Goal: Task Accomplishment & Management: Manage account settings

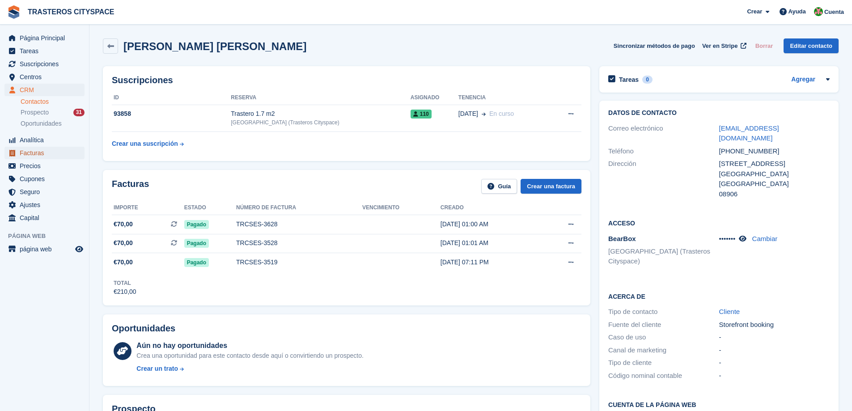
click at [50, 155] on span "Facturas" at bounding box center [47, 153] width 54 height 13
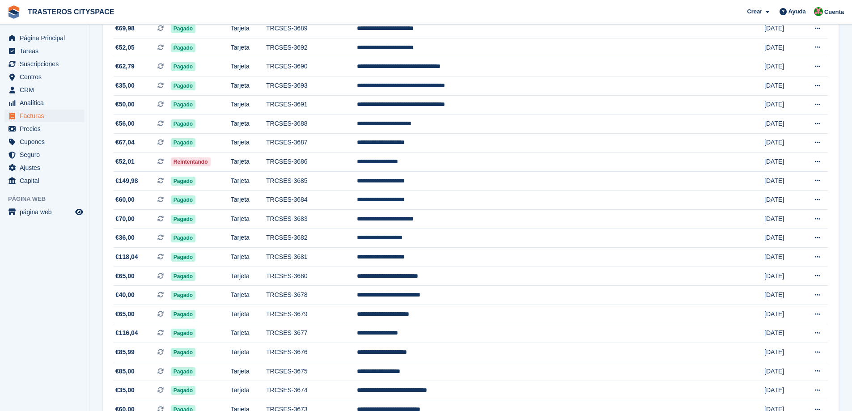
scroll to position [736, 0]
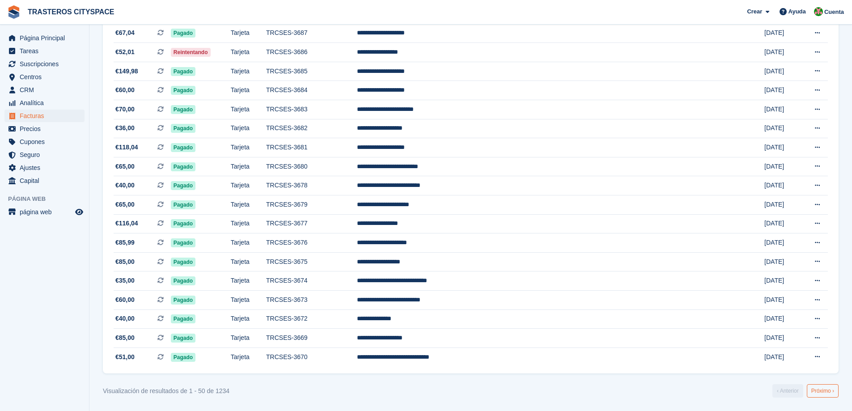
click at [827, 390] on link "Próximo ›" at bounding box center [823, 390] width 32 height 13
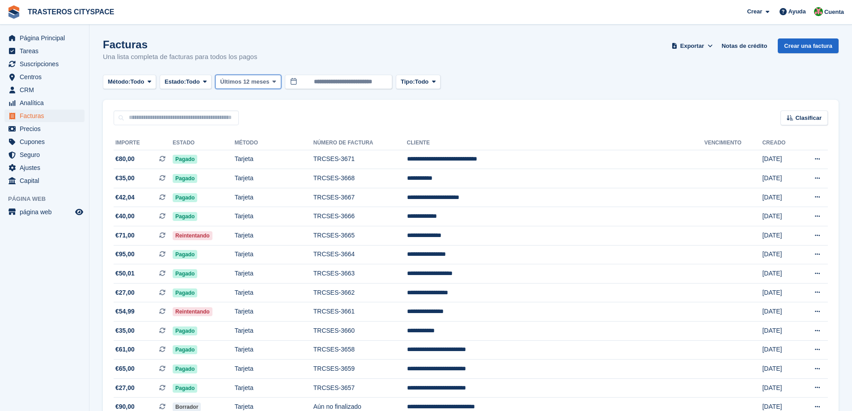
click at [258, 85] on span "Últimos 12 meses" at bounding box center [244, 81] width 49 height 9
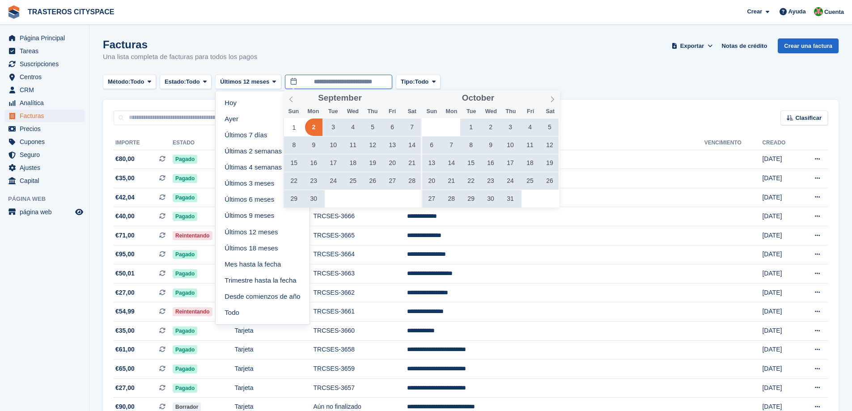
click at [326, 81] on input "**********" at bounding box center [338, 82] width 107 height 15
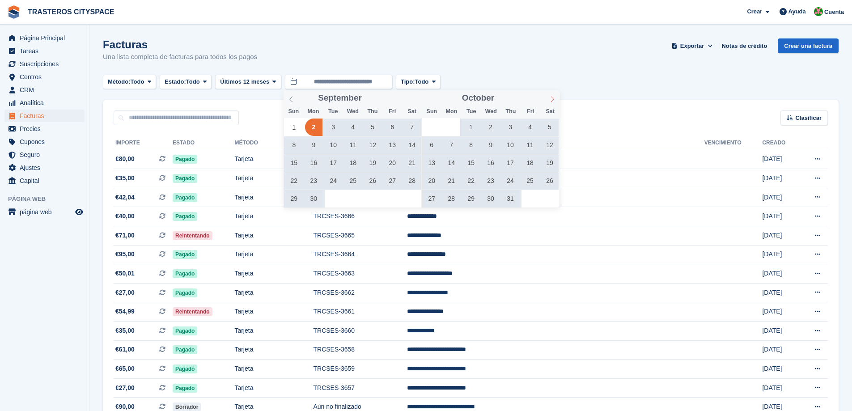
click at [553, 101] on icon at bounding box center [552, 99] width 6 height 6
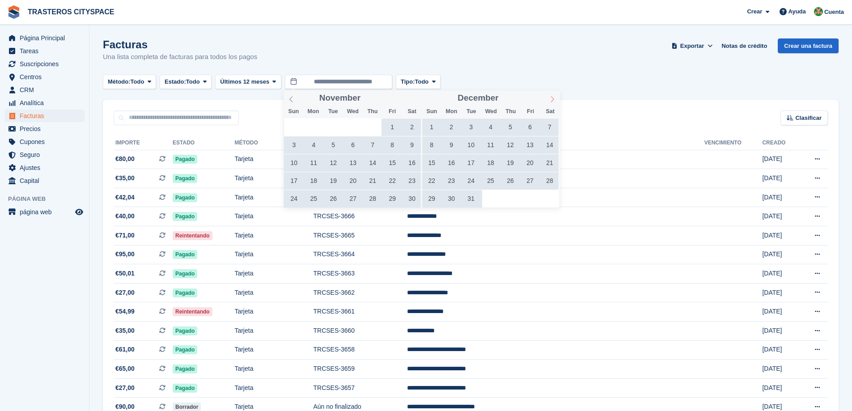
click at [553, 101] on icon at bounding box center [552, 99] width 6 height 6
type input "****"
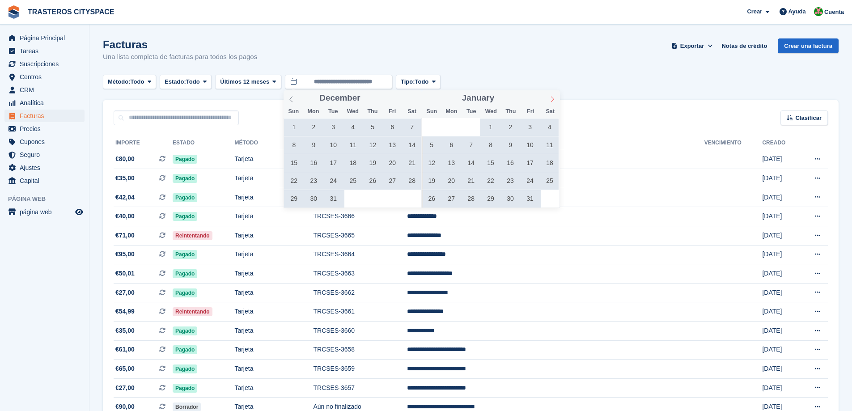
click at [553, 101] on icon at bounding box center [552, 99] width 6 height 6
type input "****"
click at [553, 101] on icon at bounding box center [552, 99] width 6 height 6
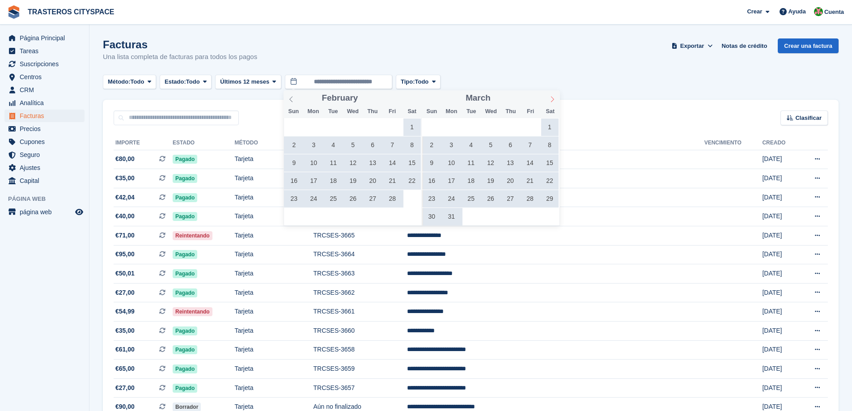
click at [553, 101] on icon at bounding box center [552, 99] width 6 height 6
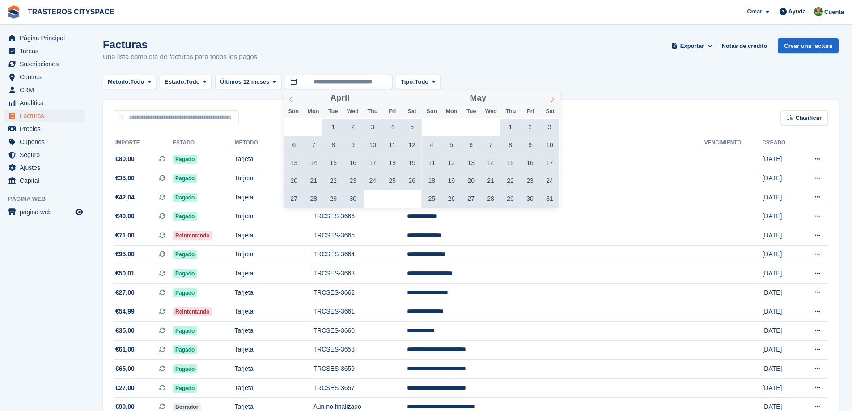
click at [553, 101] on icon at bounding box center [552, 99] width 6 height 6
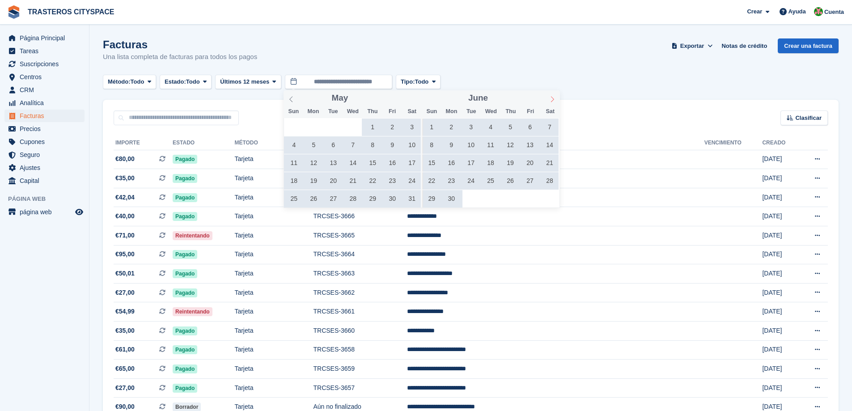
click at [553, 101] on icon at bounding box center [552, 99] width 6 height 6
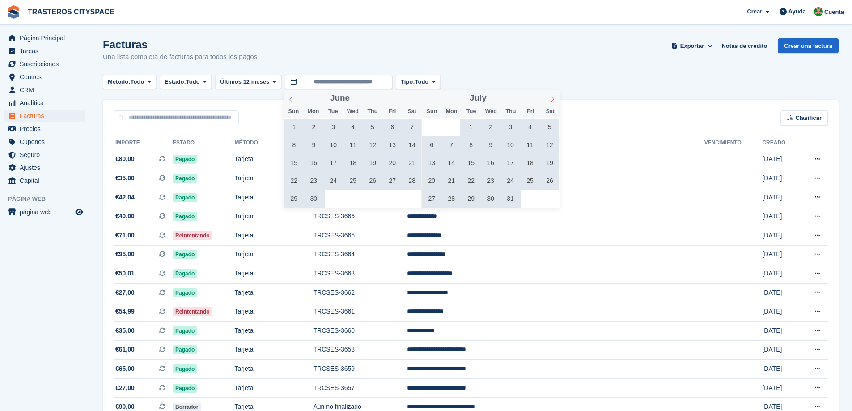
click at [553, 101] on icon at bounding box center [552, 99] width 6 height 6
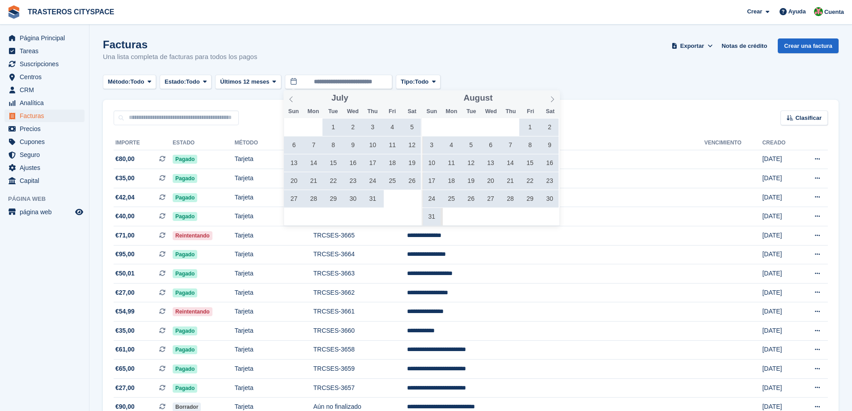
click at [529, 144] on span "8" at bounding box center [529, 144] width 17 height 17
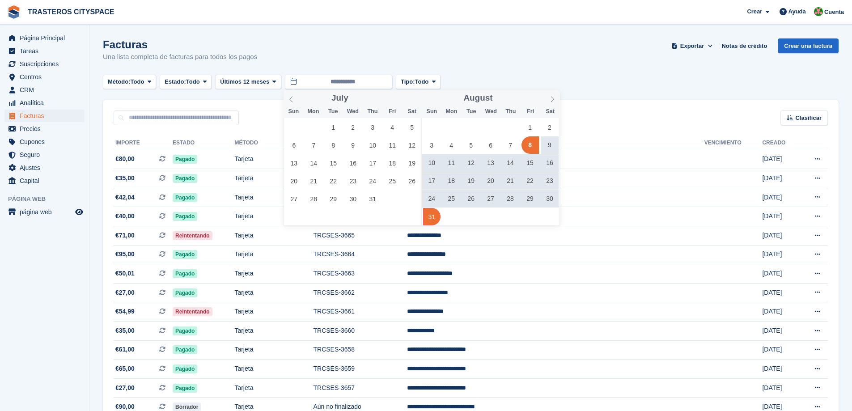
click at [428, 215] on span "31" at bounding box center [431, 216] width 17 height 17
type input "**********"
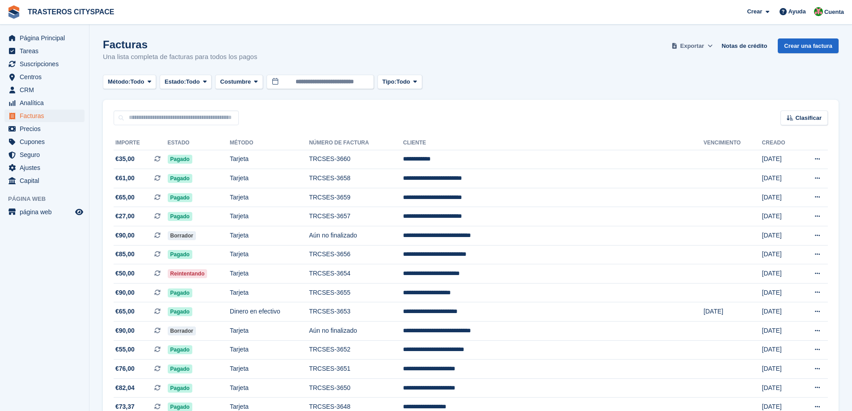
click at [703, 49] on span "Exportar" at bounding box center [692, 46] width 24 height 9
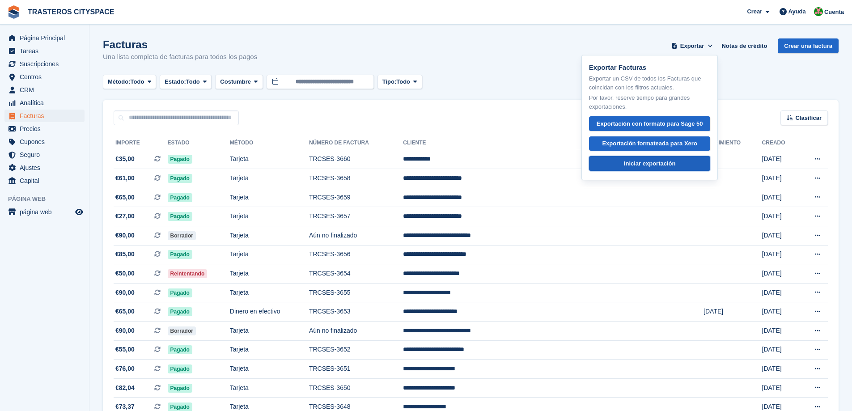
click at [644, 164] on div "Iniciar exportación" at bounding box center [650, 163] width 52 height 9
click at [529, 54] on div "Facturas Una lista completa de facturas para todos los pagos Exportar Exportar …" at bounding box center [471, 55] width 736 height 34
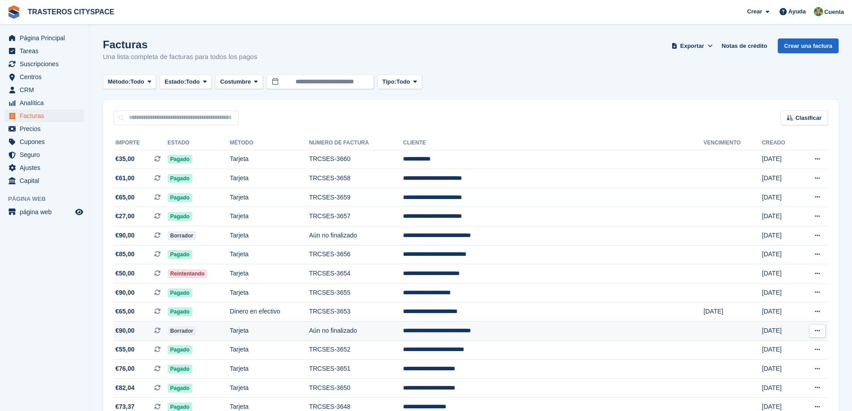
click at [500, 332] on td "**********" at bounding box center [553, 331] width 301 height 19
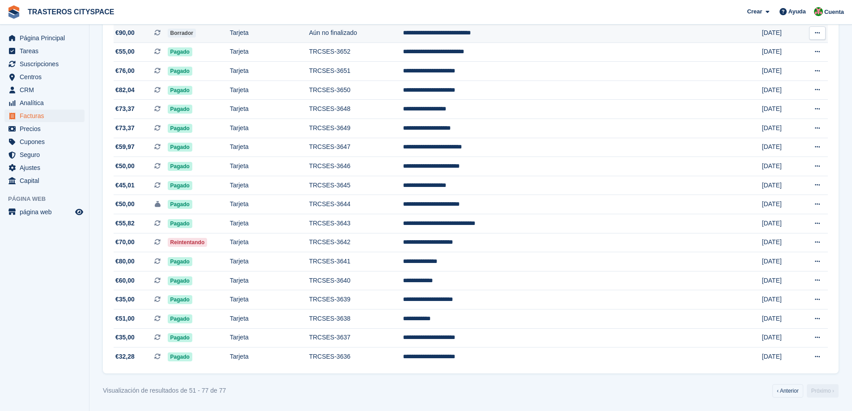
scroll to position [74, 0]
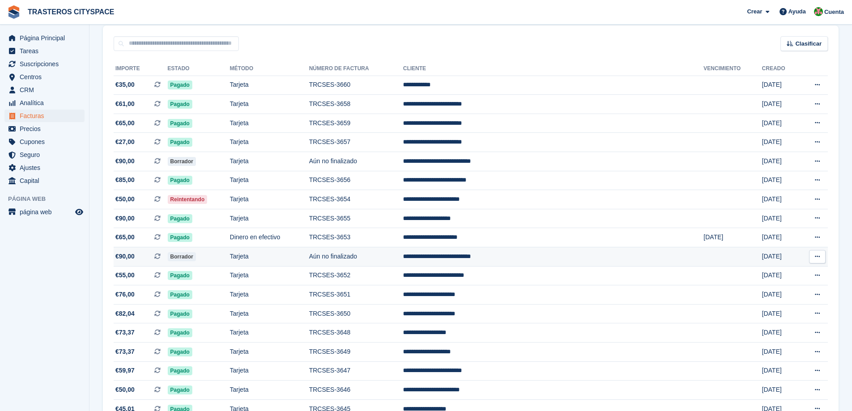
click at [382, 257] on td "Aún no finalizado" at bounding box center [356, 256] width 94 height 19
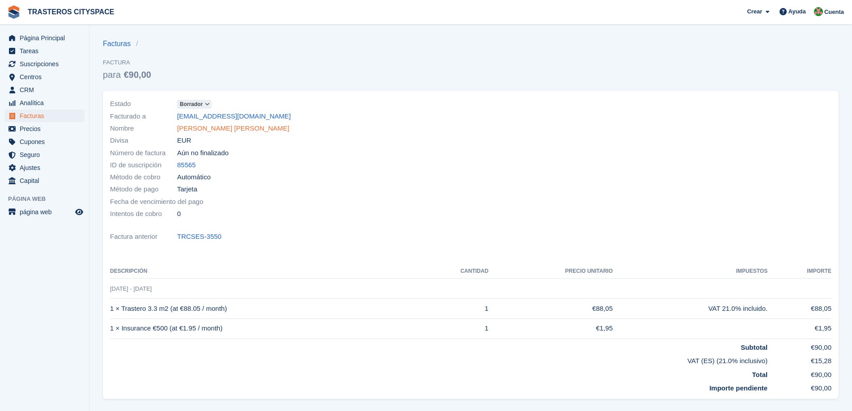
click at [261, 129] on link "Belkis Antonia Reynoso Reynoso" at bounding box center [233, 128] width 112 height 10
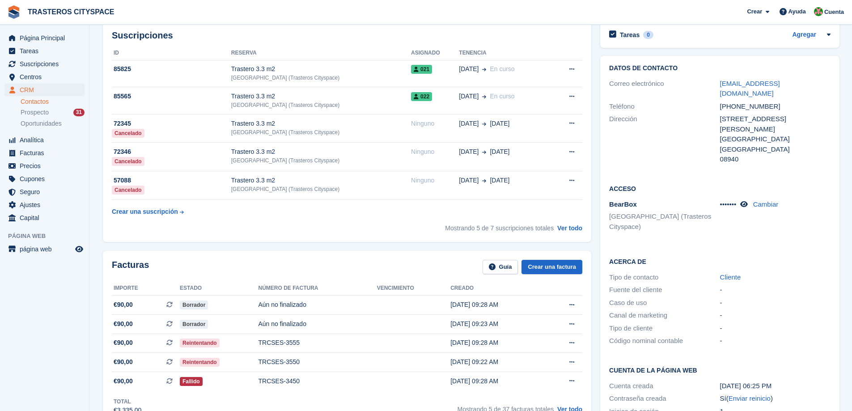
scroll to position [89, 0]
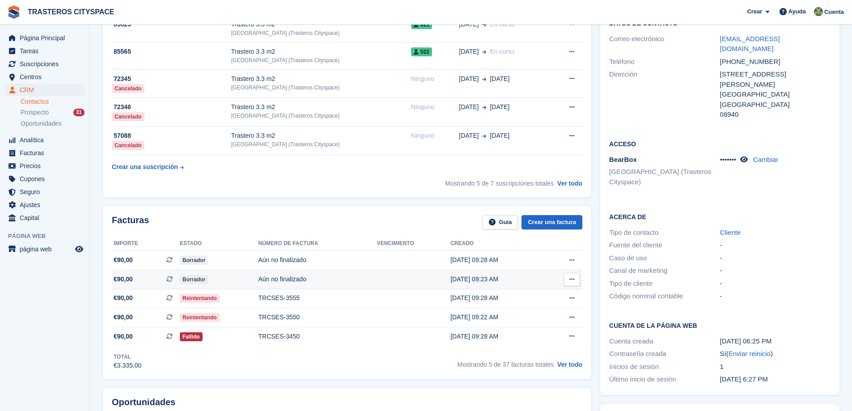
click at [569, 280] on icon at bounding box center [571, 279] width 5 height 6
click at [377, 278] on td at bounding box center [413, 279] width 73 height 19
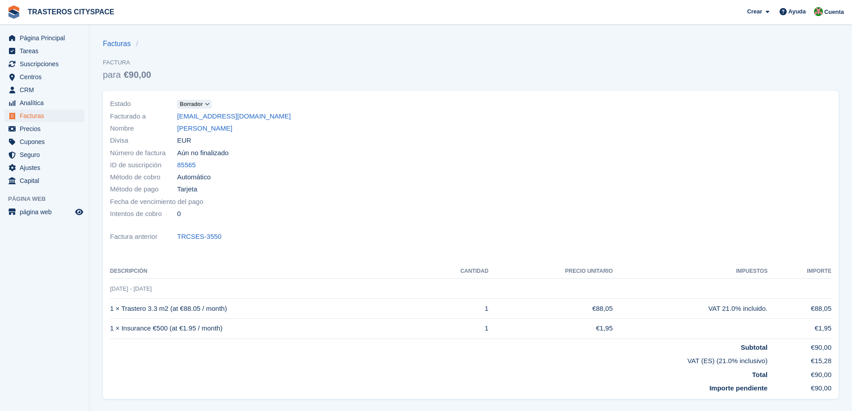
click at [208, 102] on icon at bounding box center [207, 104] width 5 height 5
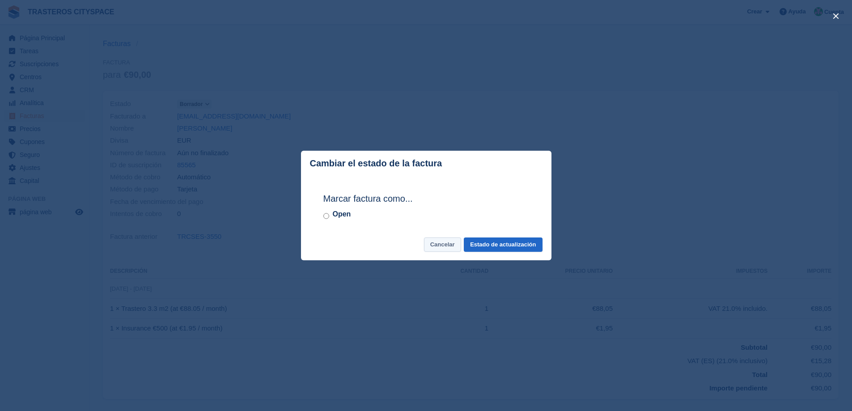
click at [458, 247] on button "Cancelar" at bounding box center [442, 244] width 37 height 15
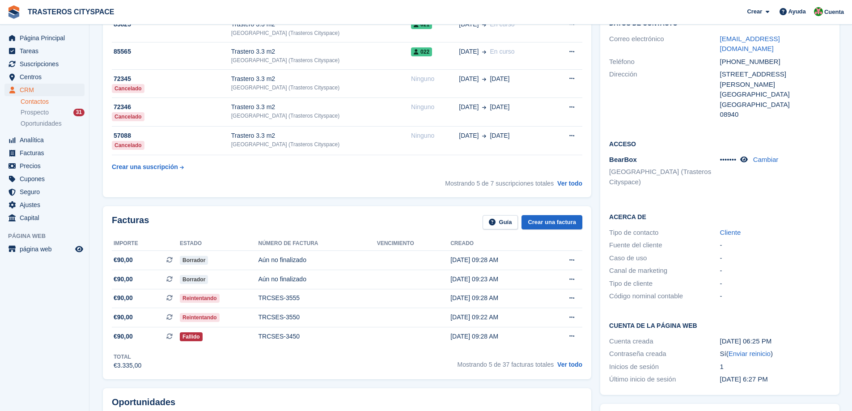
scroll to position [89, 0]
click at [347, 280] on div "Aún no finalizado" at bounding box center [317, 279] width 119 height 9
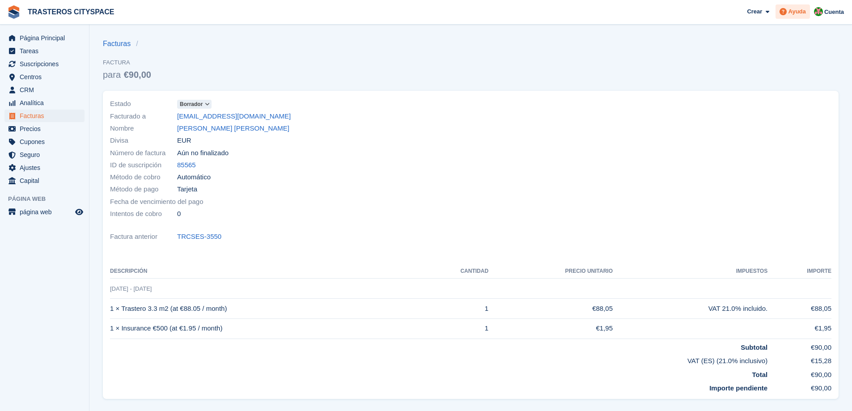
click at [803, 13] on span "Ayuda" at bounding box center [796, 11] width 17 height 9
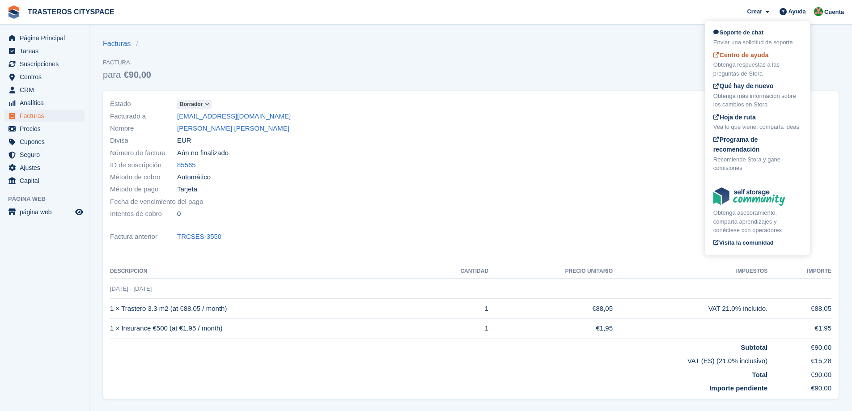
click at [752, 61] on div "Obtenga respuestas a las preguntas de Stora" at bounding box center [757, 68] width 88 height 17
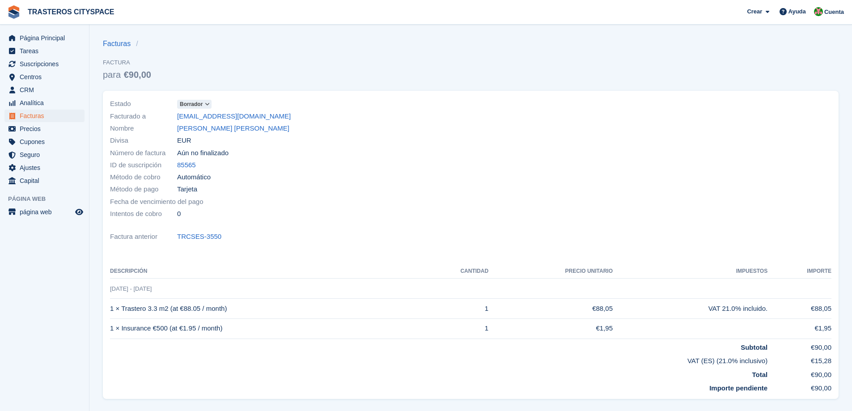
click at [202, 106] on span "Borrador" at bounding box center [191, 104] width 23 height 8
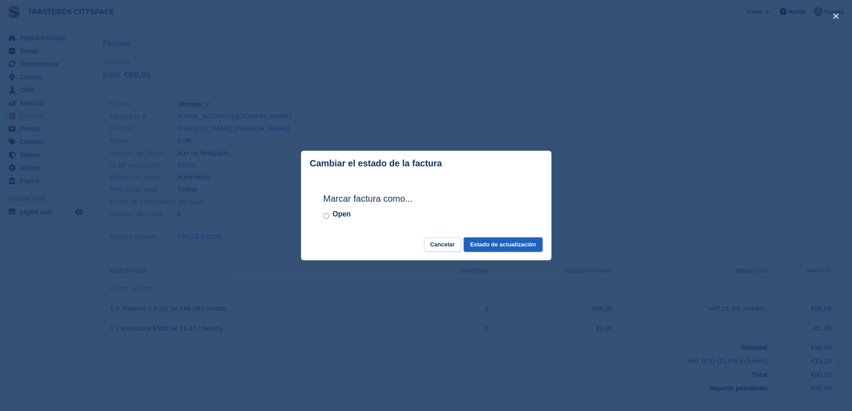
click at [498, 242] on button "Estado de actualización" at bounding box center [503, 244] width 78 height 15
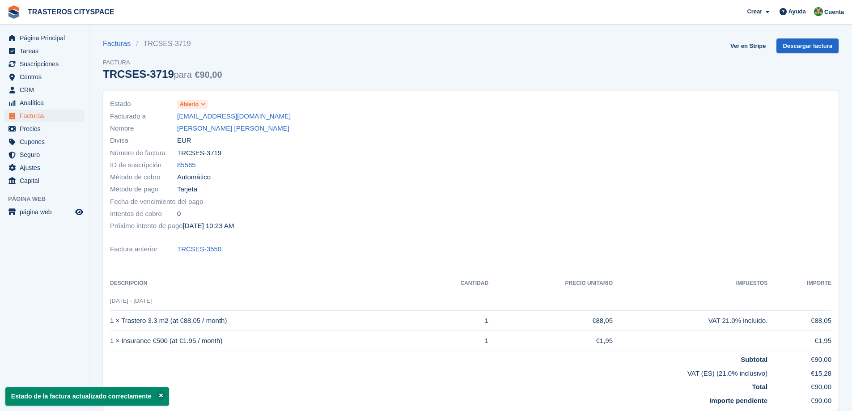
click at [206, 105] on icon at bounding box center [203, 104] width 5 height 5
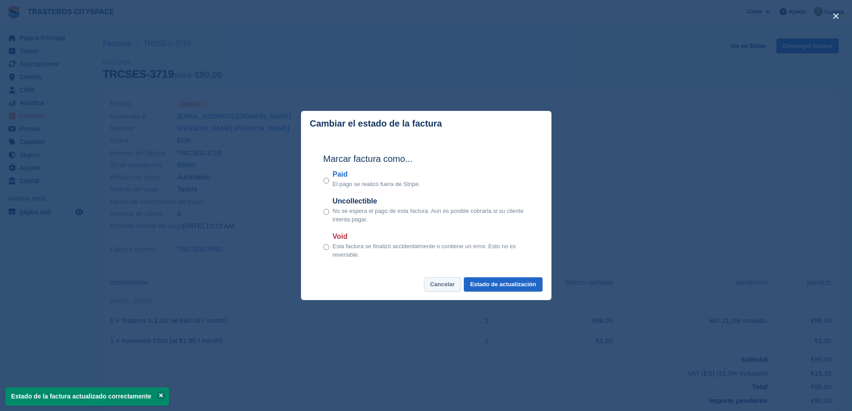
click at [452, 284] on button "Cancelar" at bounding box center [442, 284] width 37 height 15
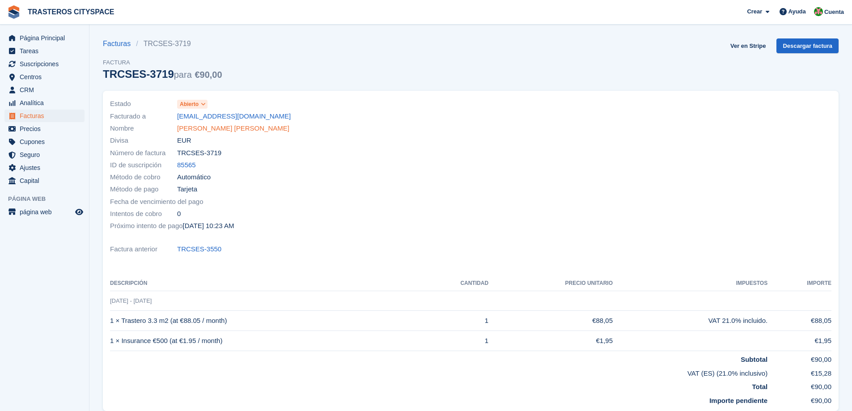
click at [224, 130] on link "Belkis Antonia Reynoso Reynoso" at bounding box center [233, 128] width 112 height 10
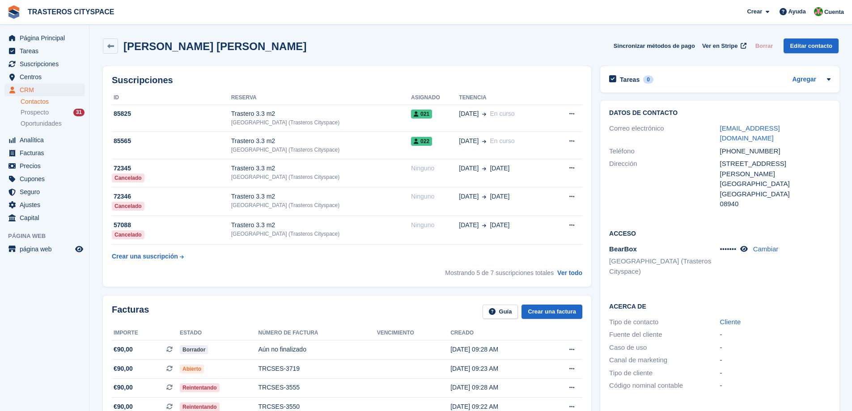
scroll to position [45, 0]
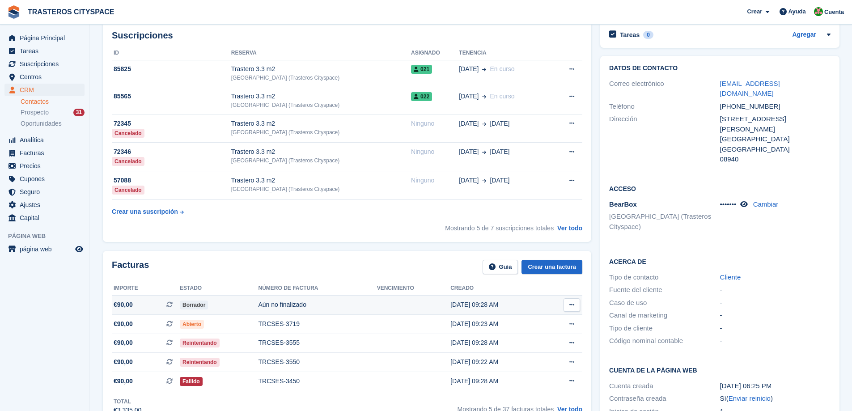
click at [312, 307] on div "Aún no finalizado" at bounding box center [317, 304] width 119 height 9
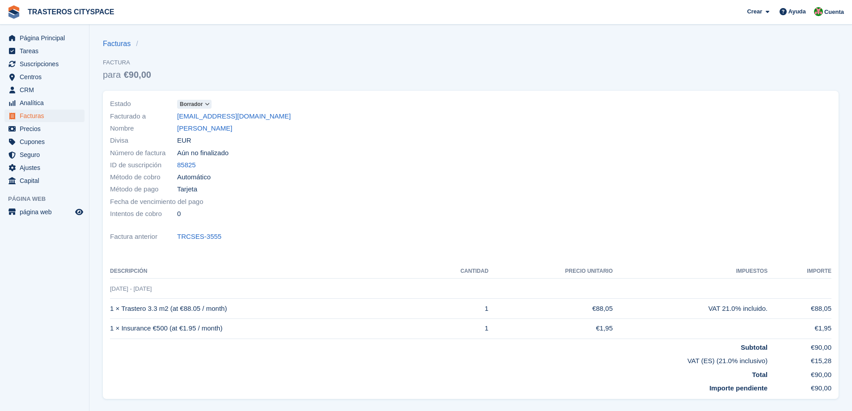
click at [205, 103] on icon at bounding box center [207, 104] width 5 height 5
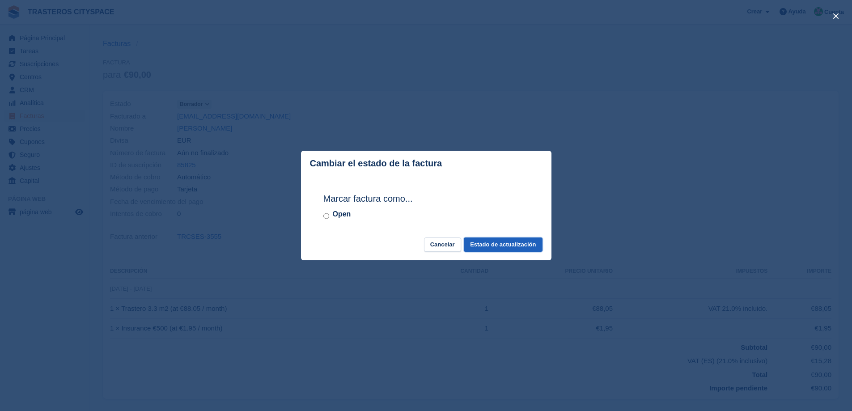
click at [509, 243] on button "Estado de actualización" at bounding box center [503, 244] width 78 height 15
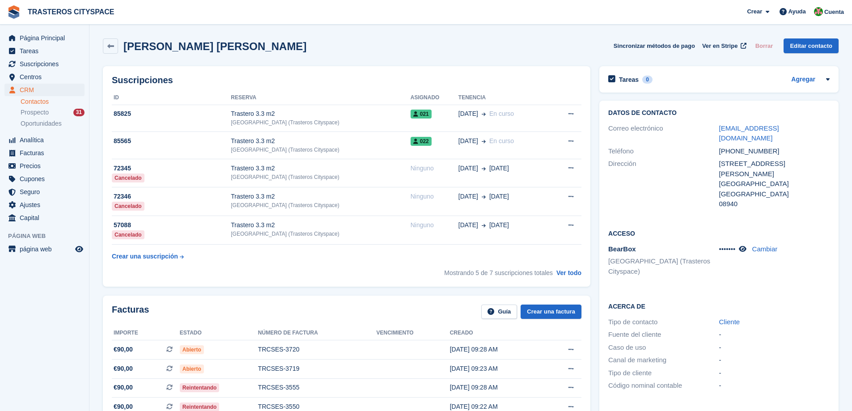
scroll to position [45, 0]
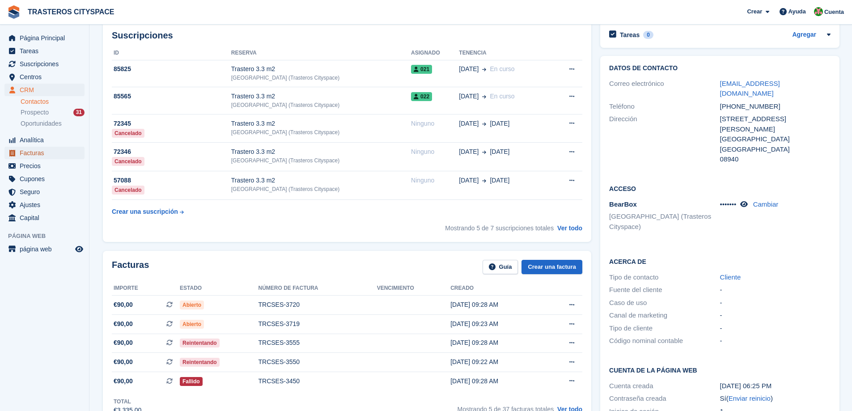
click at [42, 151] on span "Facturas" at bounding box center [47, 153] width 54 height 13
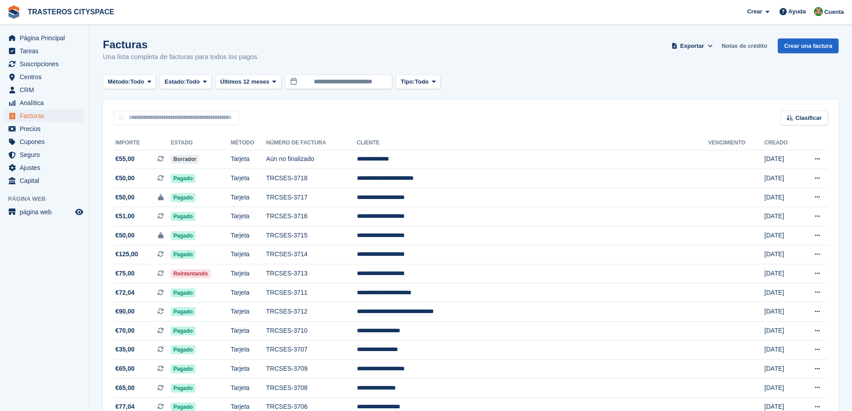
click at [739, 45] on link "Notas de crédito" at bounding box center [744, 45] width 53 height 15
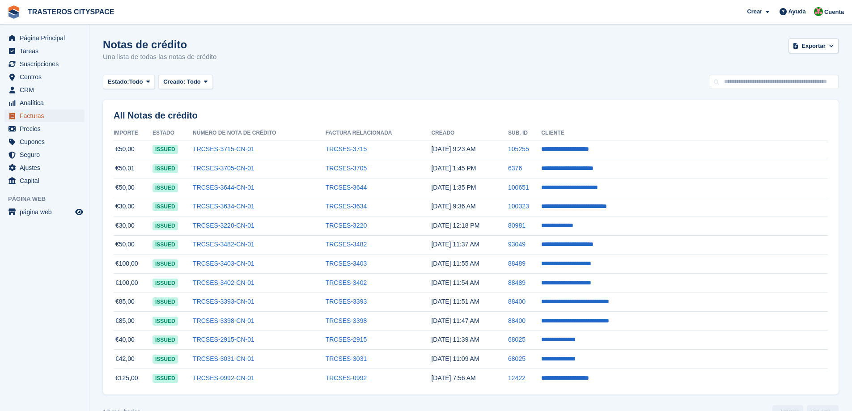
click at [35, 116] on span "Facturas" at bounding box center [47, 116] width 54 height 13
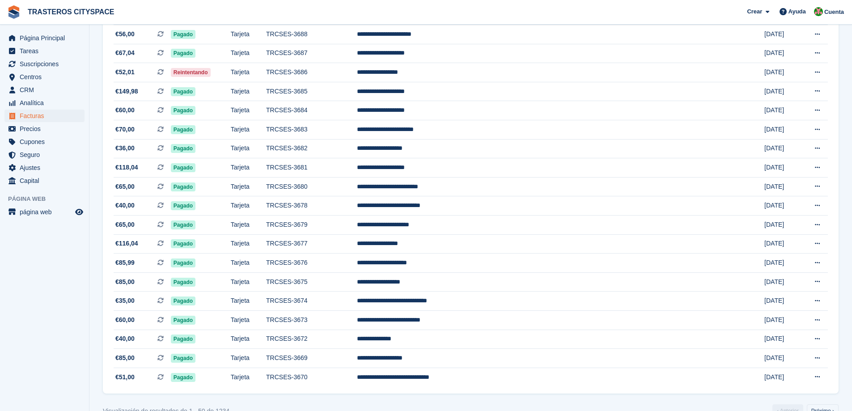
scroll to position [736, 0]
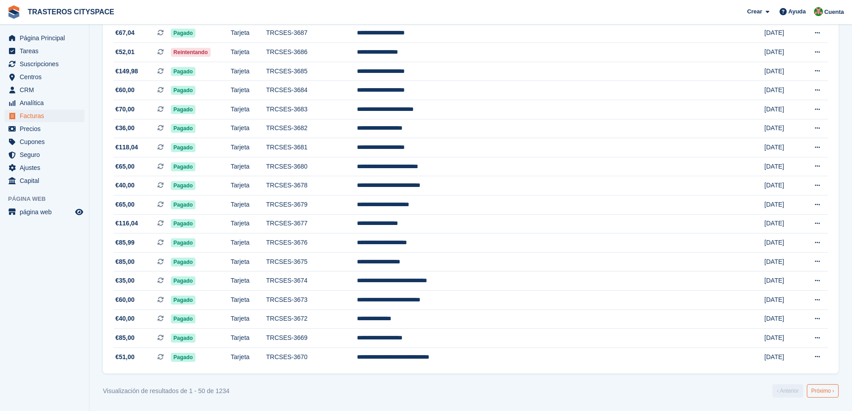
click at [825, 393] on link "Próximo ›" at bounding box center [823, 390] width 32 height 13
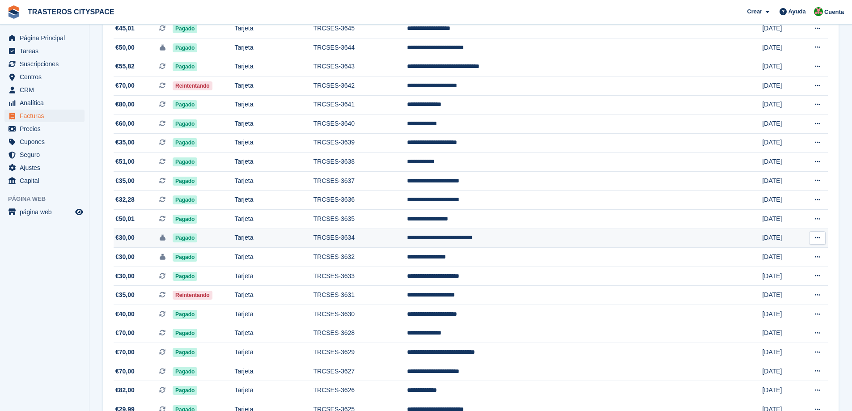
scroll to position [581, 0]
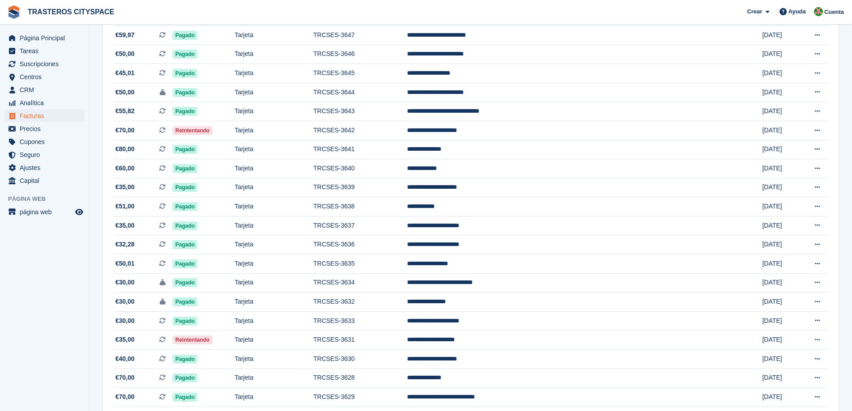
click at [449, 6] on span "TRASTEROS CITYSPACE Crear Suscripción Factura Contacto Trato Descuento Página A…" at bounding box center [426, 12] width 852 height 24
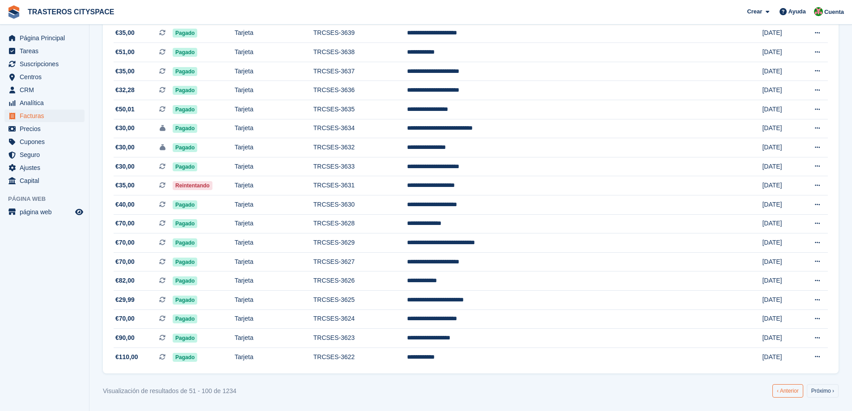
click at [790, 391] on link "‹ Anterior" at bounding box center [787, 390] width 31 height 13
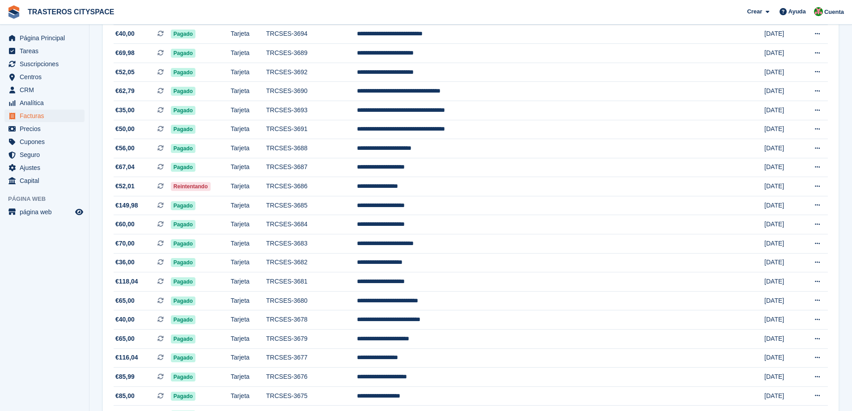
scroll to position [736, 0]
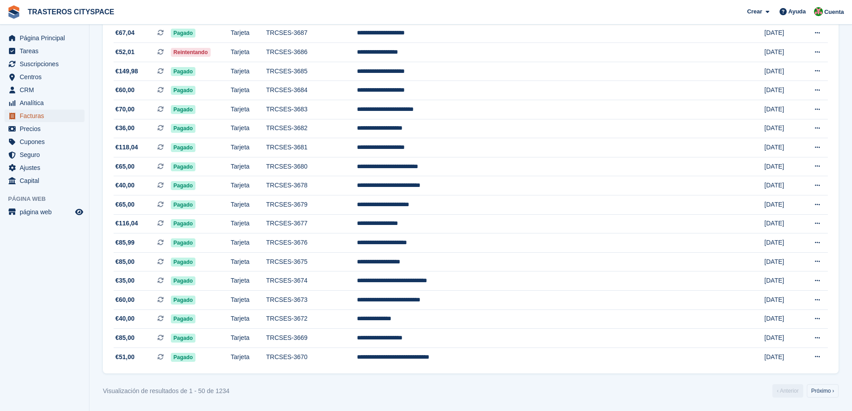
click at [30, 118] on span "Facturas" at bounding box center [47, 116] width 54 height 13
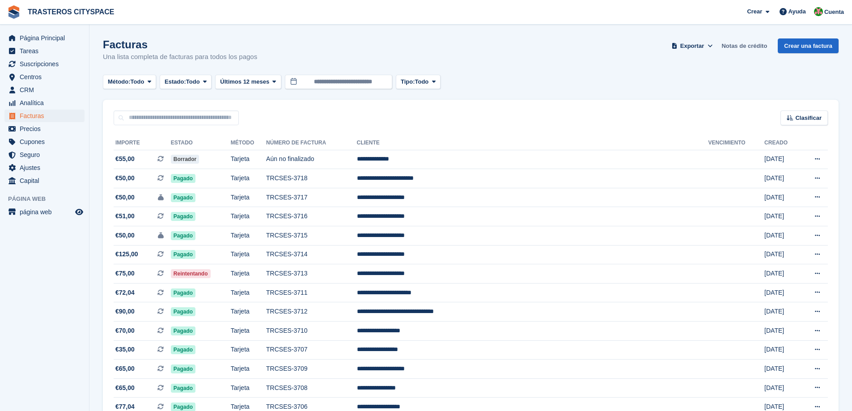
click at [744, 46] on link "Notas de crédito" at bounding box center [744, 45] width 53 height 15
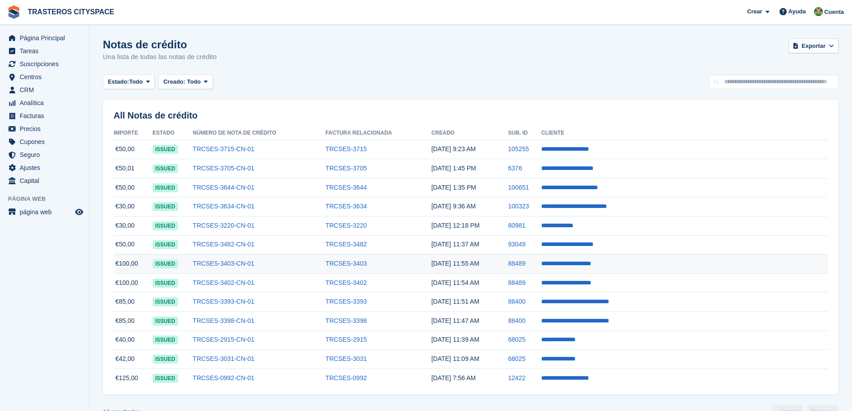
scroll to position [21, 0]
